Goal: Information Seeking & Learning: Learn about a topic

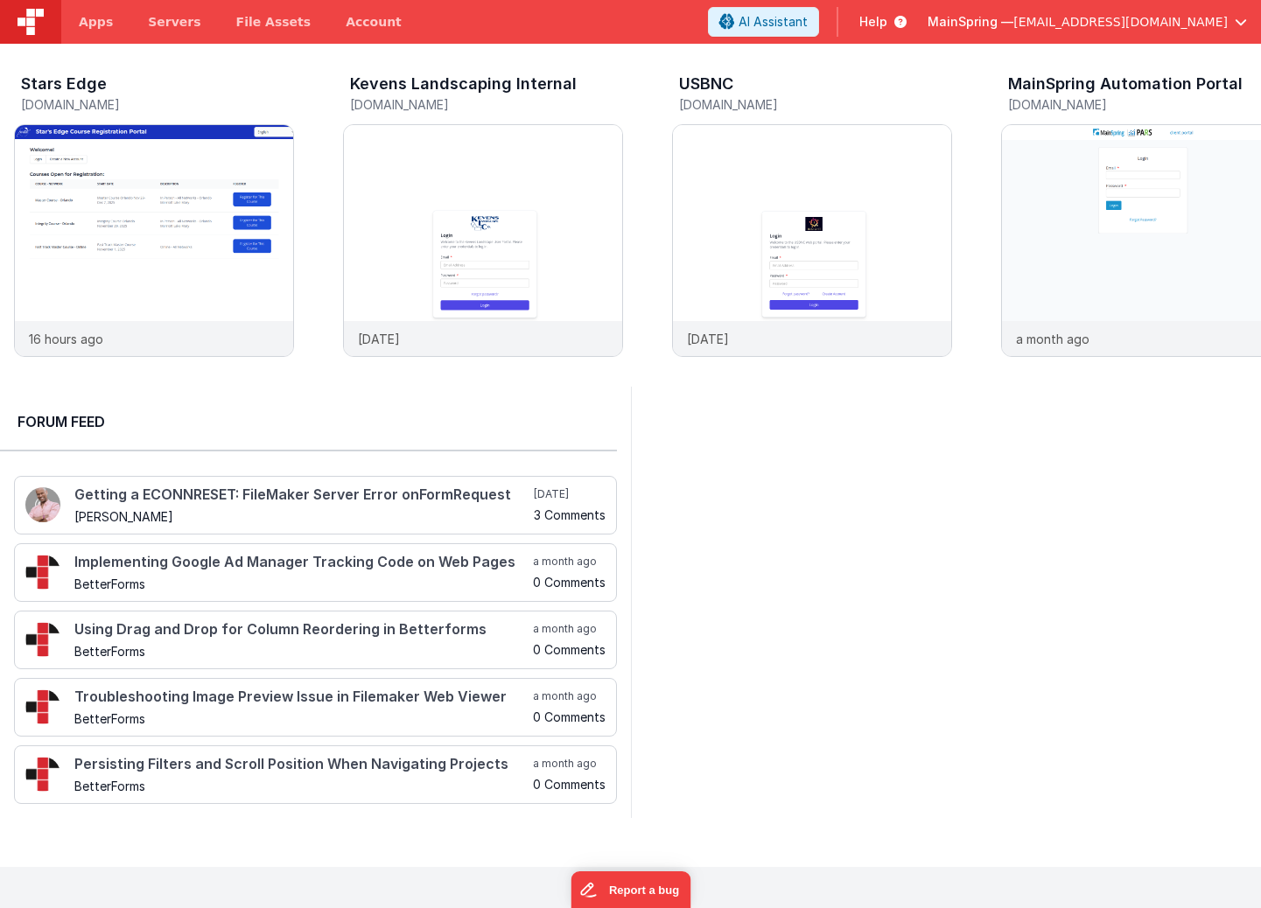
click at [887, 22] on span "Help" at bounding box center [873, 22] width 28 height 18
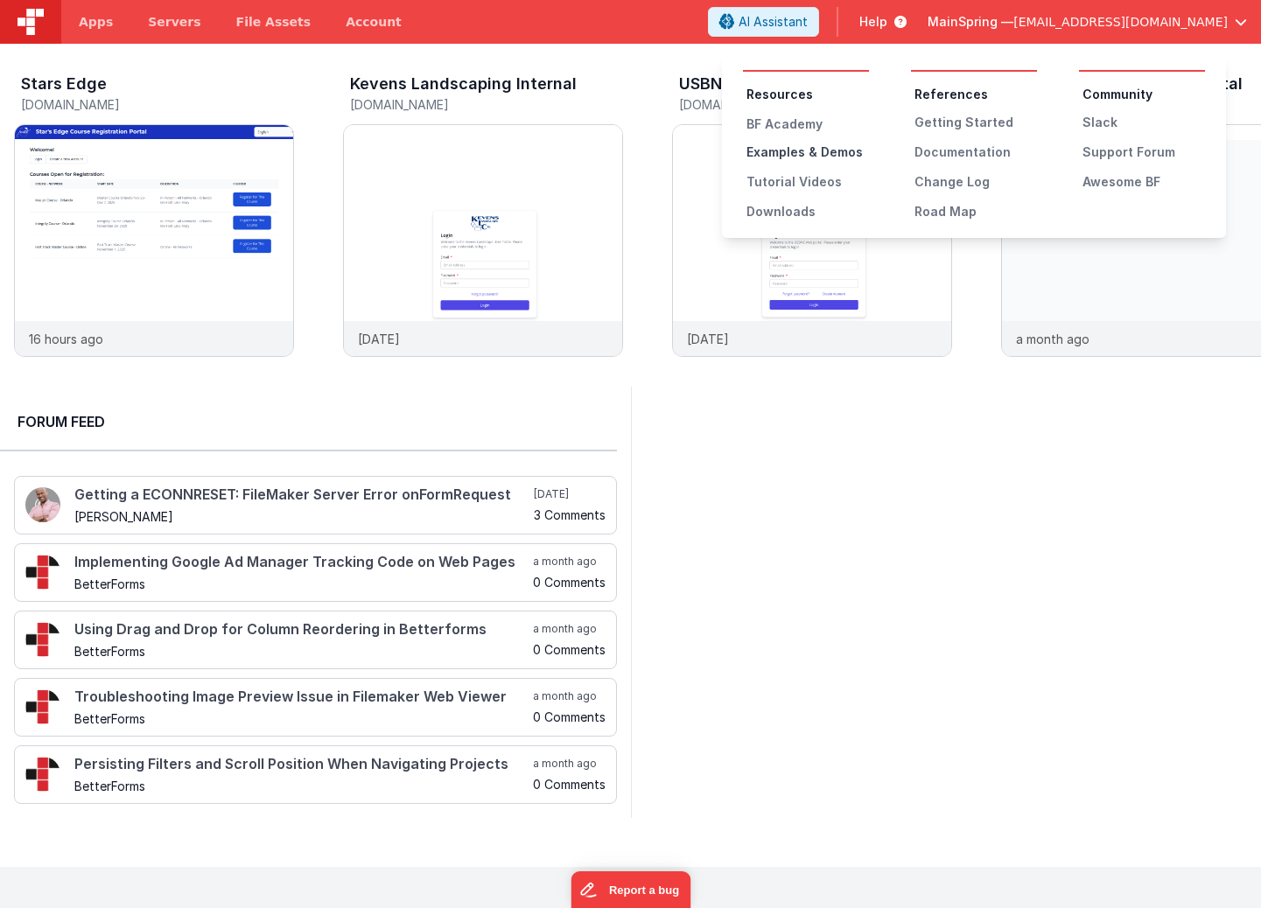
click at [787, 158] on div "Examples & Demos" at bounding box center [807, 153] width 123 height 18
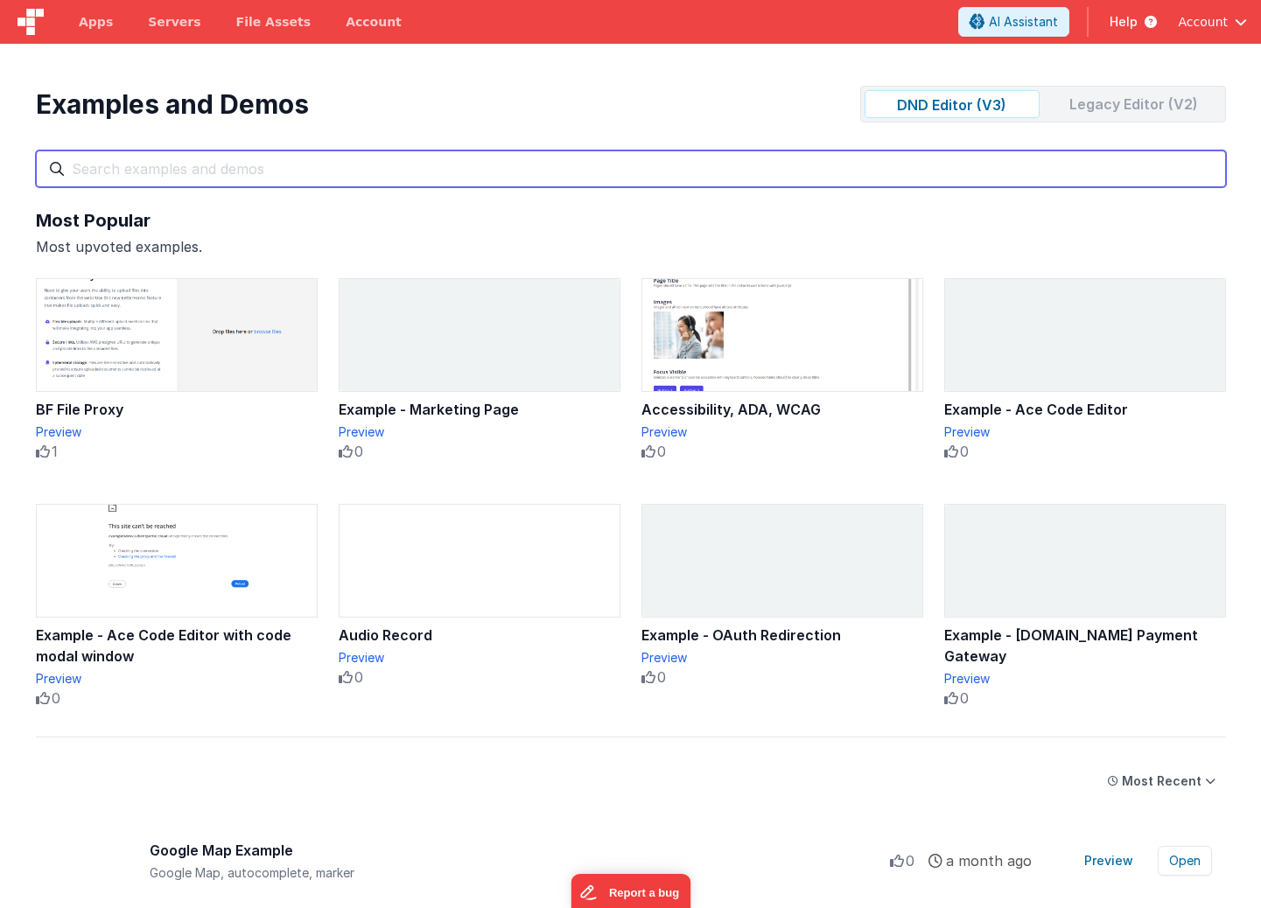
click at [506, 170] on input "text" at bounding box center [631, 169] width 1190 height 37
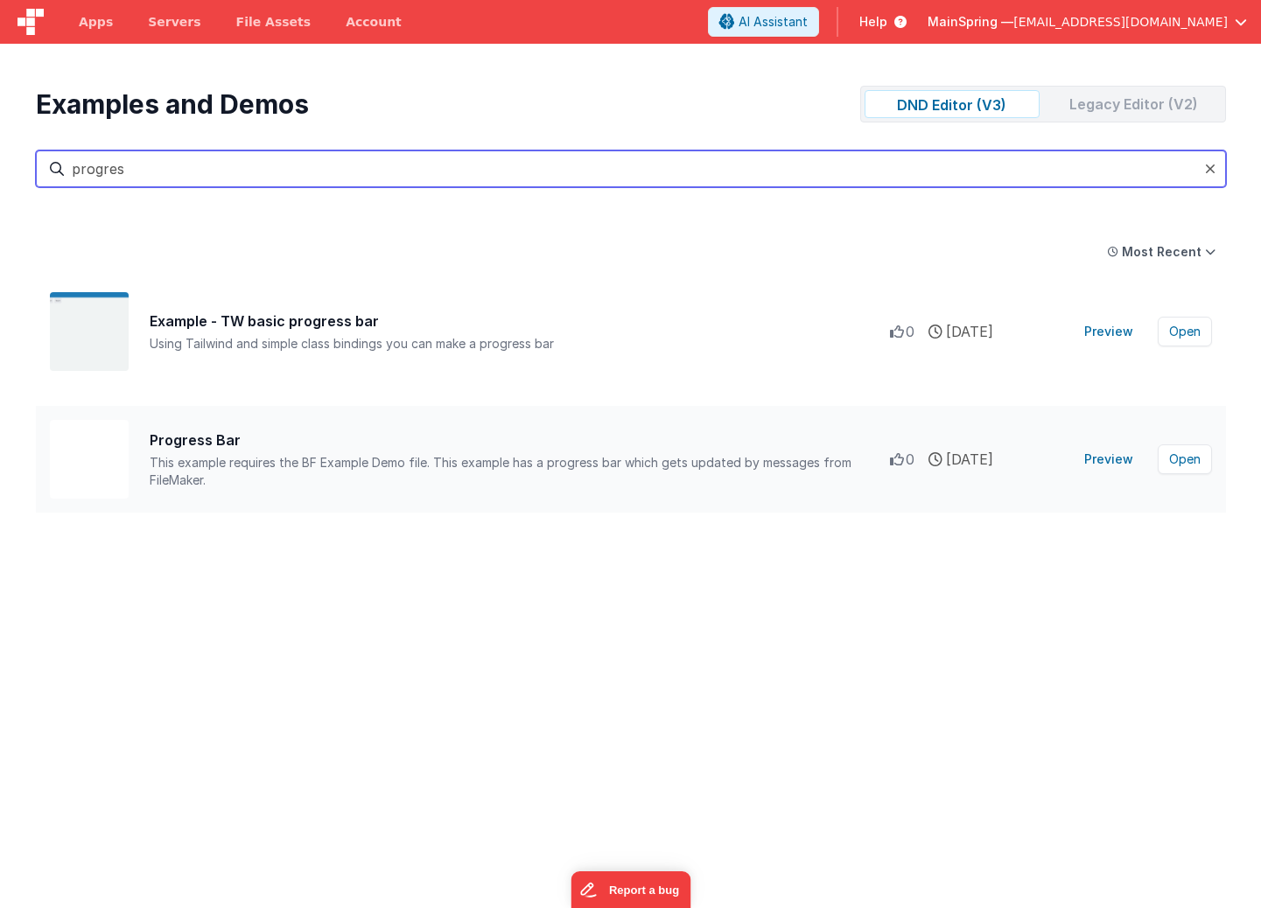
type input "progres"
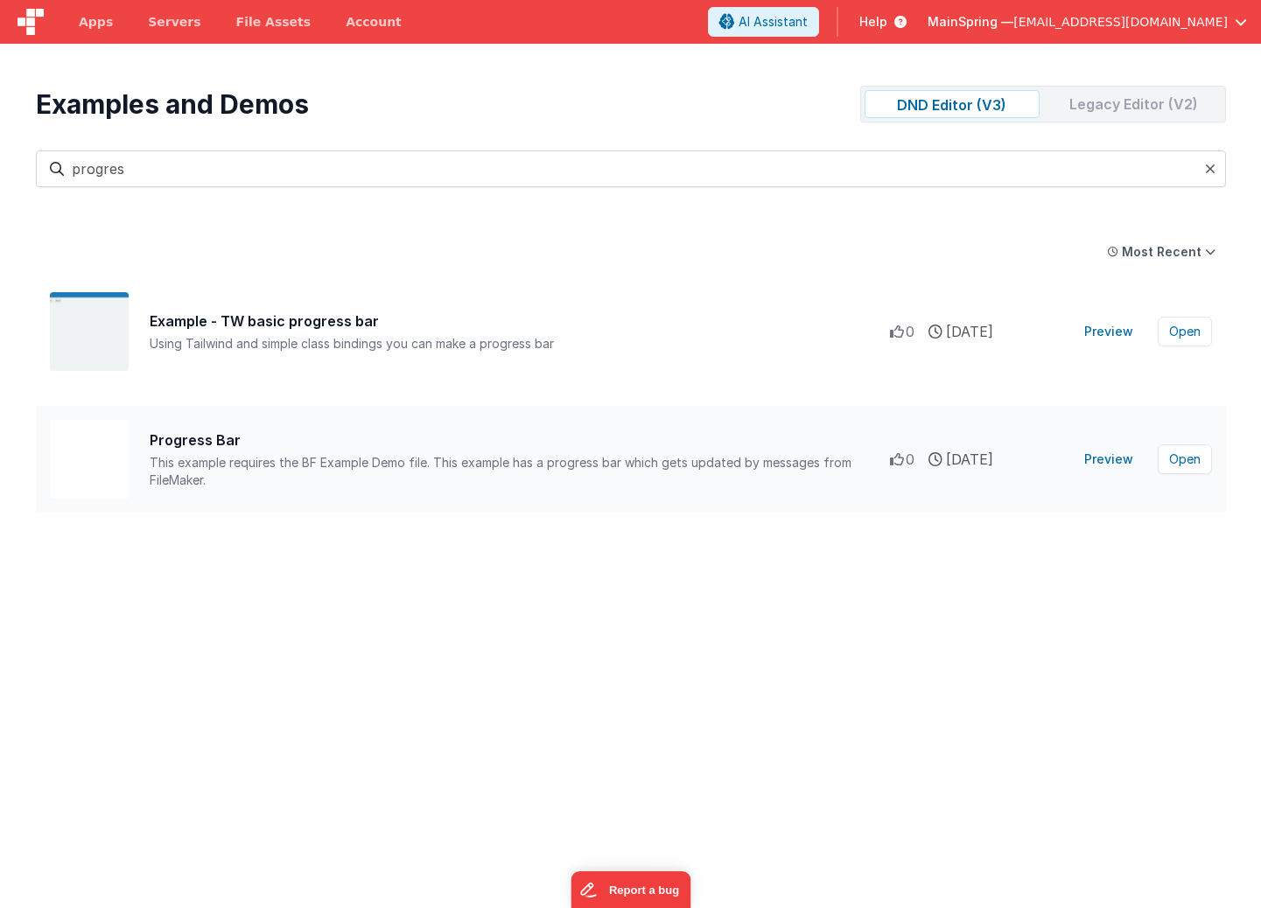
click at [474, 441] on div "Progress Bar" at bounding box center [520, 440] width 740 height 21
click at [1124, 460] on button "Preview" at bounding box center [1109, 459] width 70 height 28
